Goal: Navigation & Orientation: Find specific page/section

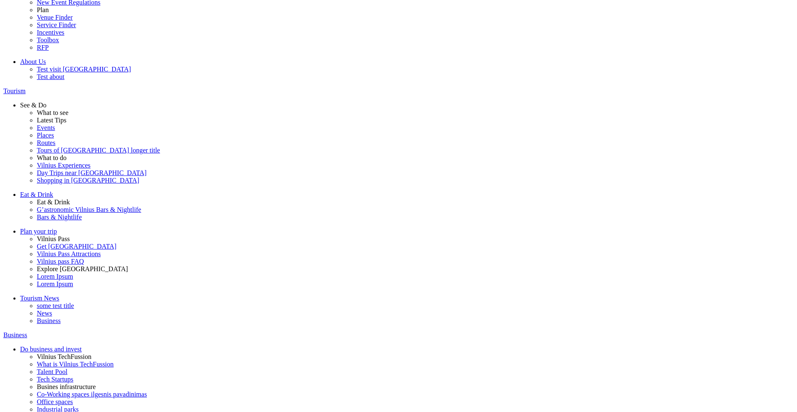
scroll to position [266, 0]
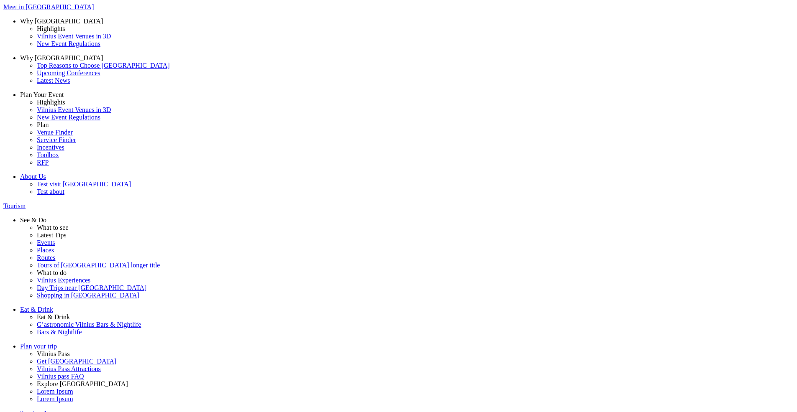
scroll to position [1300, 0]
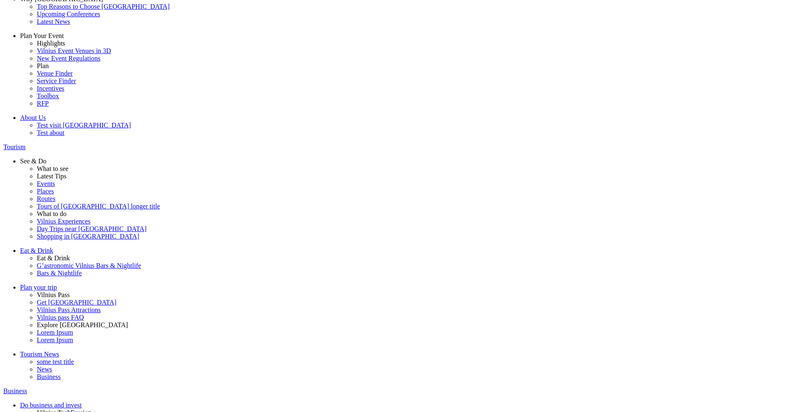
scroll to position [68, 0]
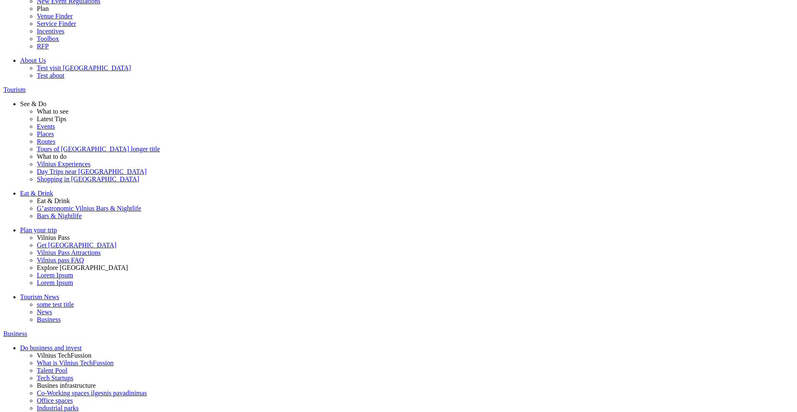
scroll to position [115, 0]
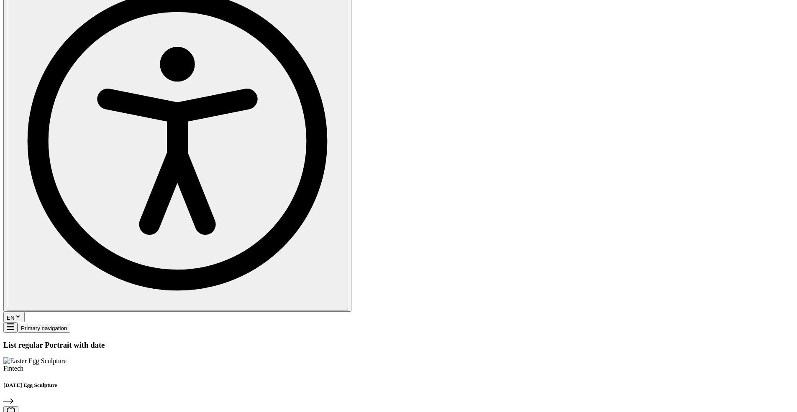
scroll to position [749, 0]
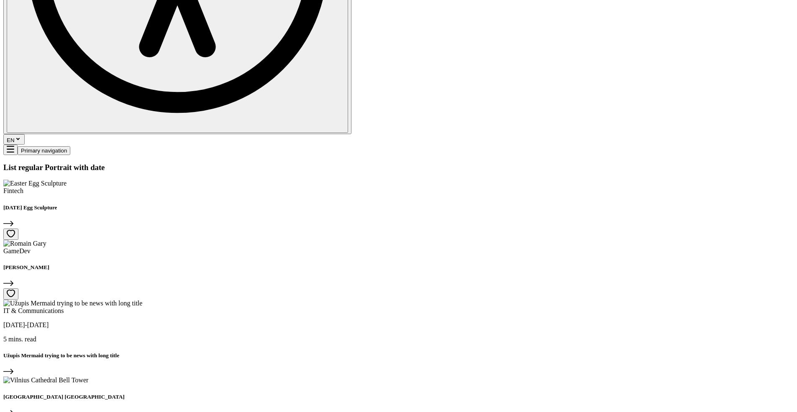
scroll to position [818, 0]
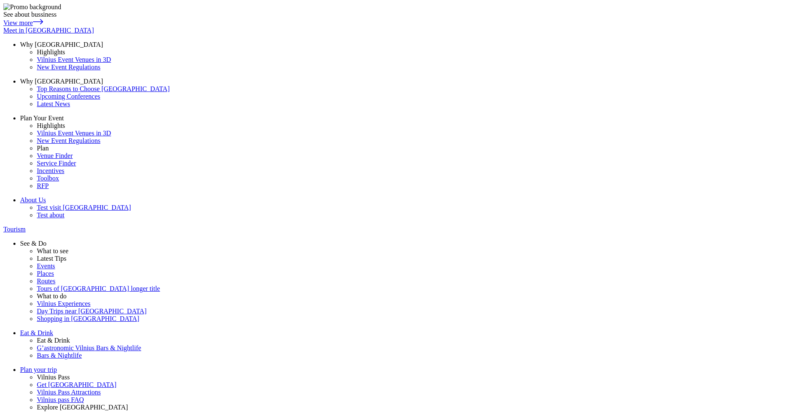
scroll to position [818, 0]
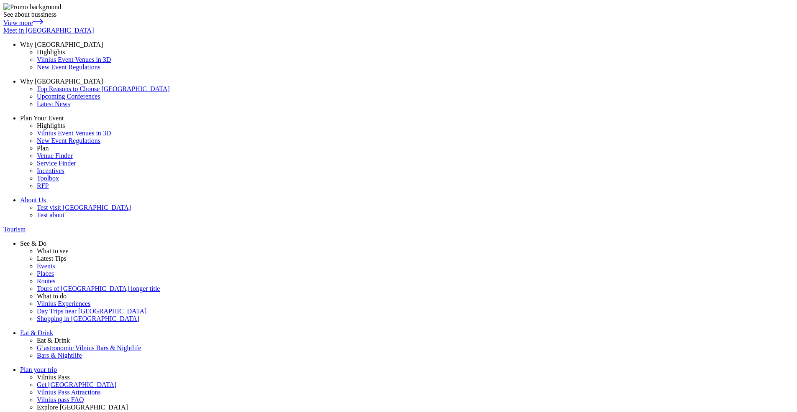
scroll to position [818, 0]
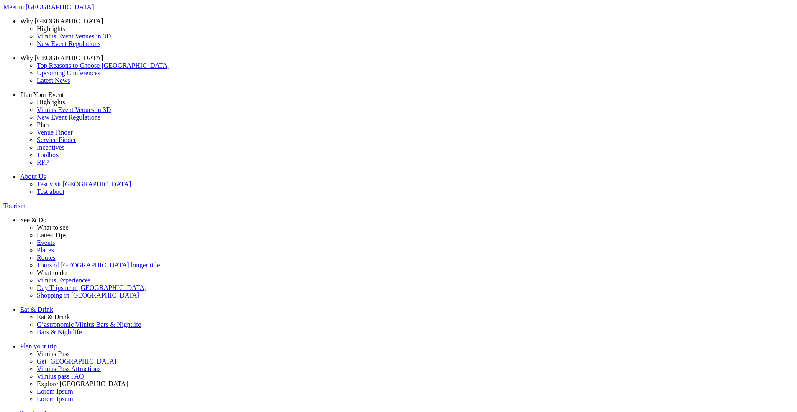
scroll to position [818, 0]
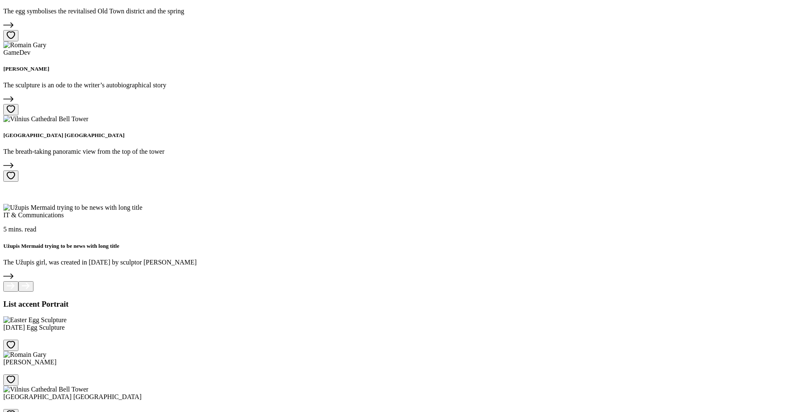
scroll to position [1579, 0]
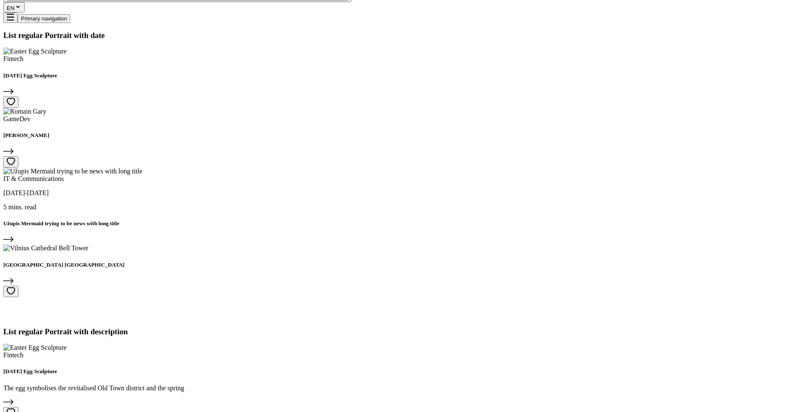
scroll to position [1533, 0]
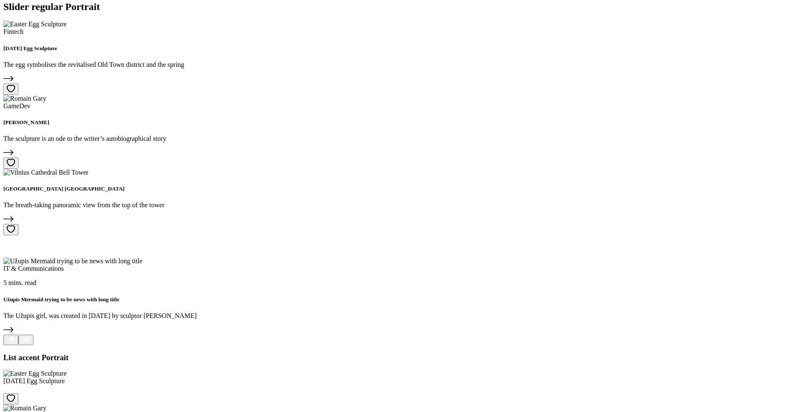
scroll to position [1556, 0]
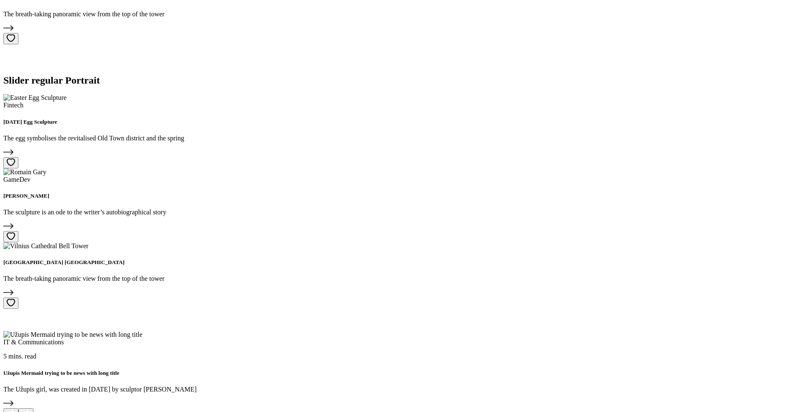
scroll to position [1554, 0]
